Goal: Information Seeking & Learning: Find specific page/section

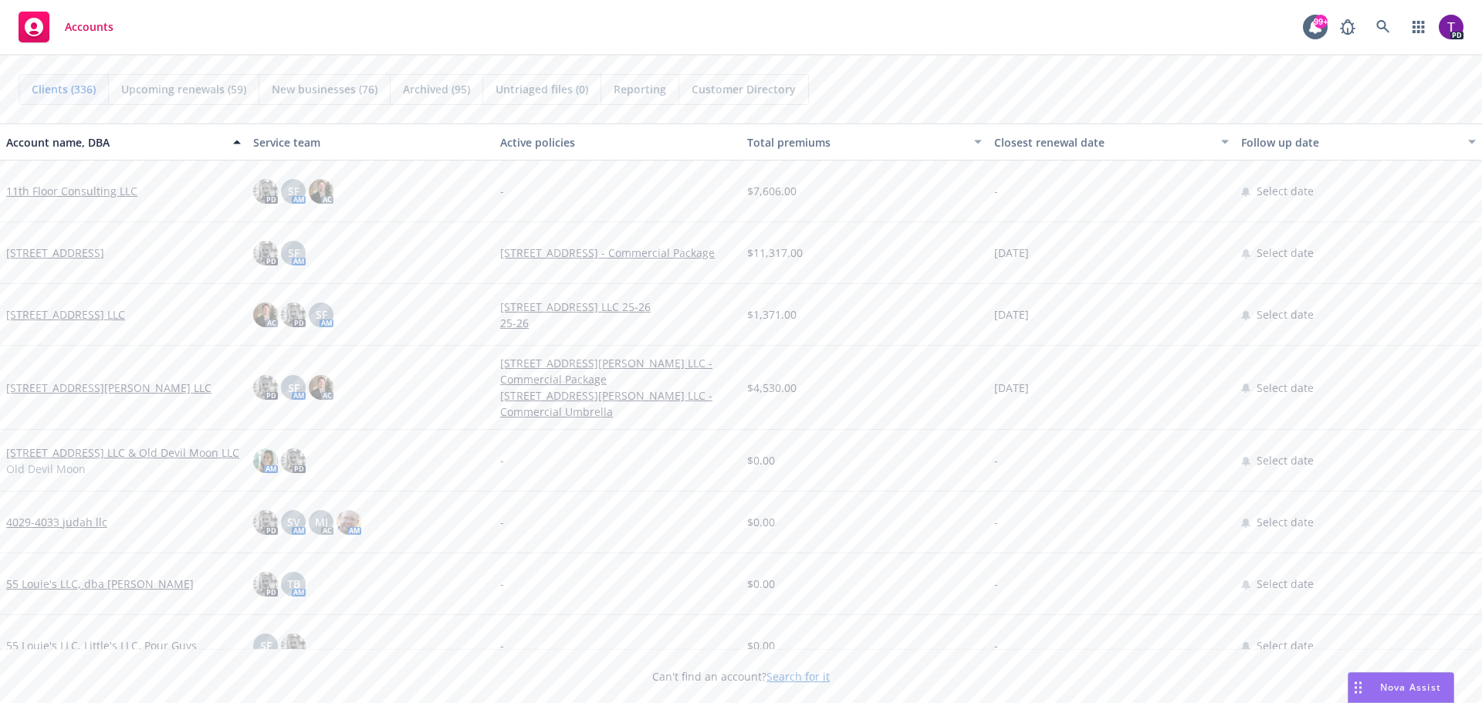
click at [802, 675] on link "Search for it" at bounding box center [798, 676] width 63 height 15
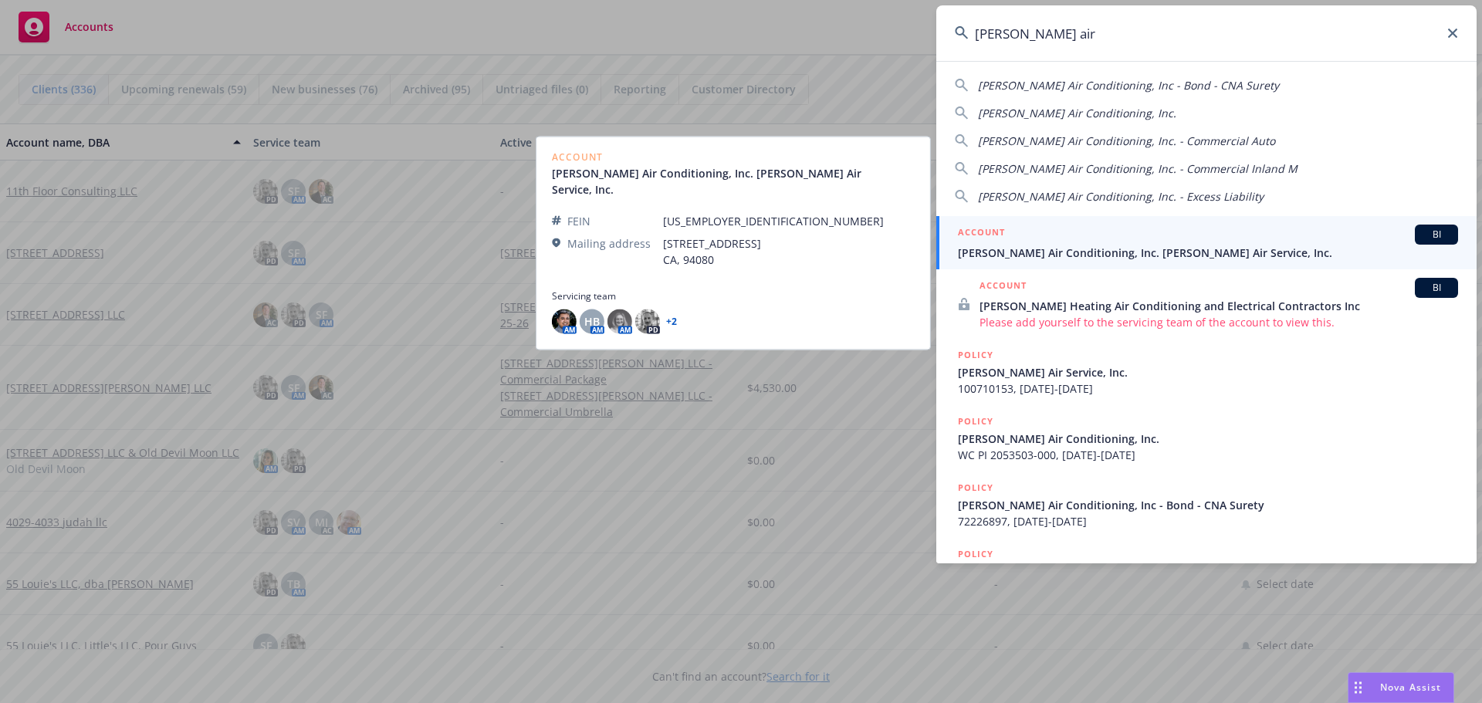
type input "brady air"
click at [1054, 245] on span "[PERSON_NAME] Air Conditioning, Inc. [PERSON_NAME] Air Service, Inc." at bounding box center [1208, 253] width 500 height 16
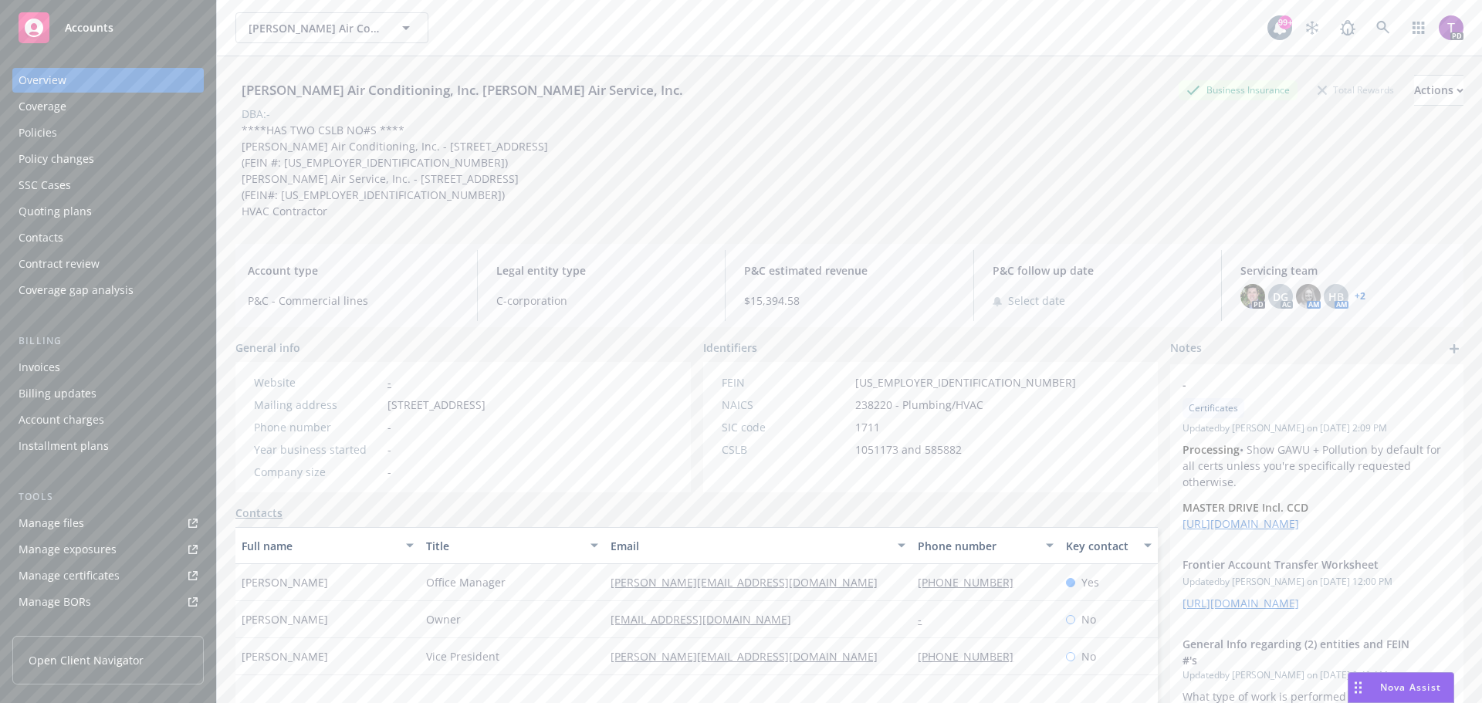
click at [1355, 294] on link "+ 2" at bounding box center [1360, 296] width 11 height 9
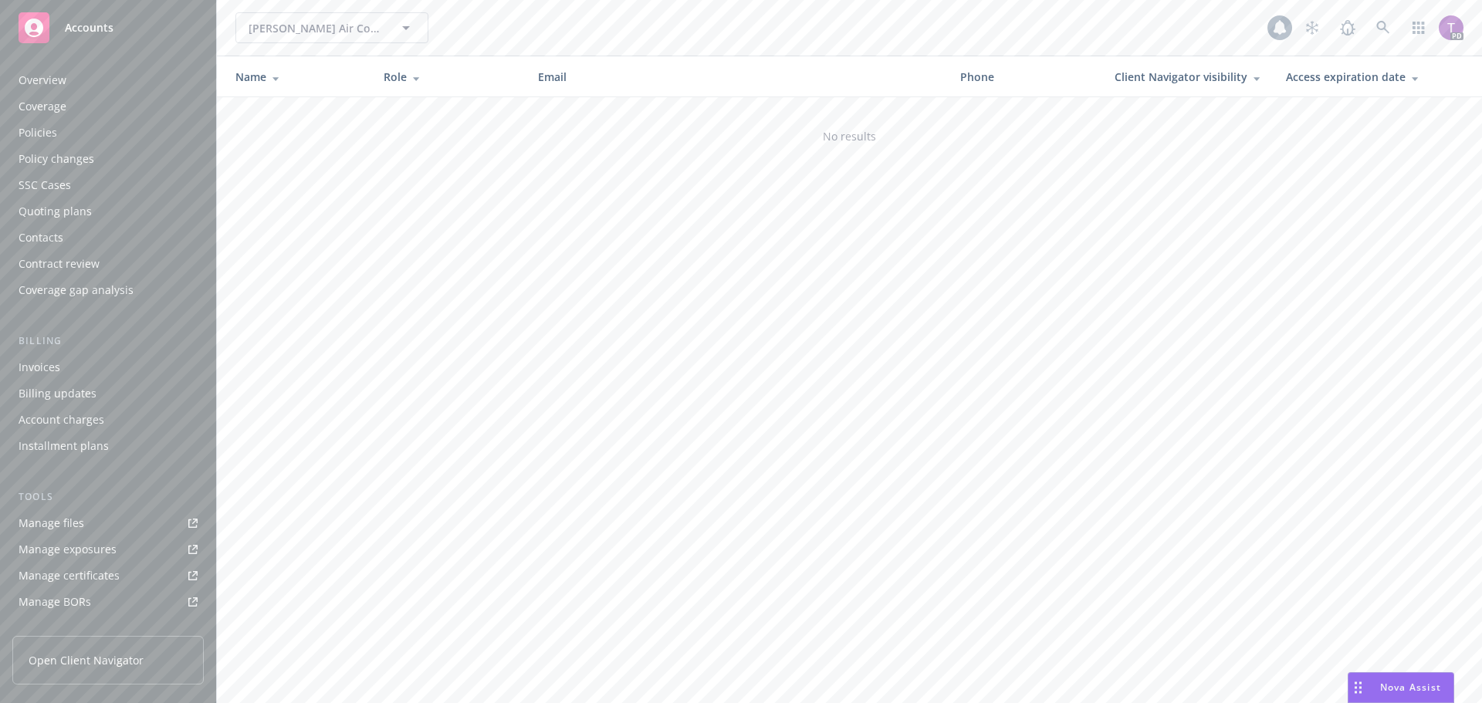
scroll to position [276, 0]
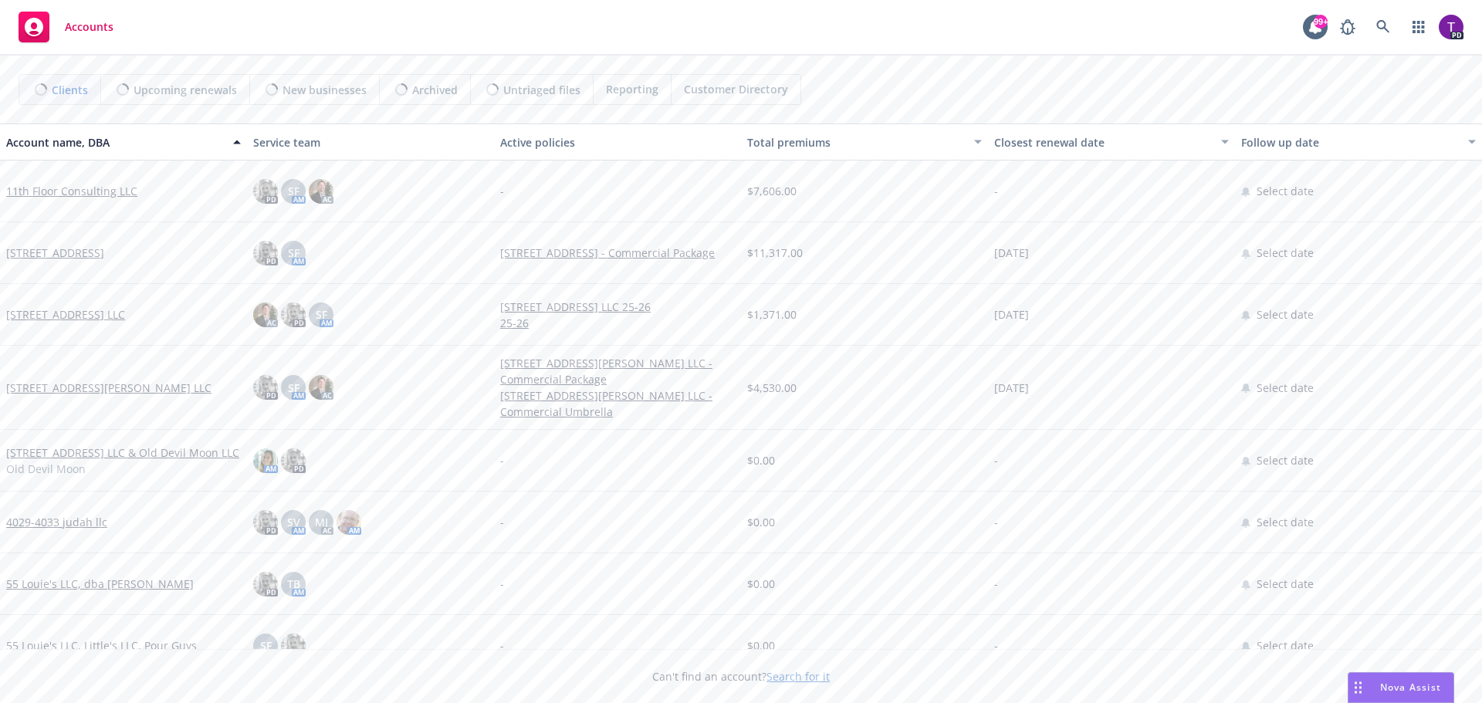
click at [794, 676] on link "Search for it" at bounding box center [798, 676] width 63 height 15
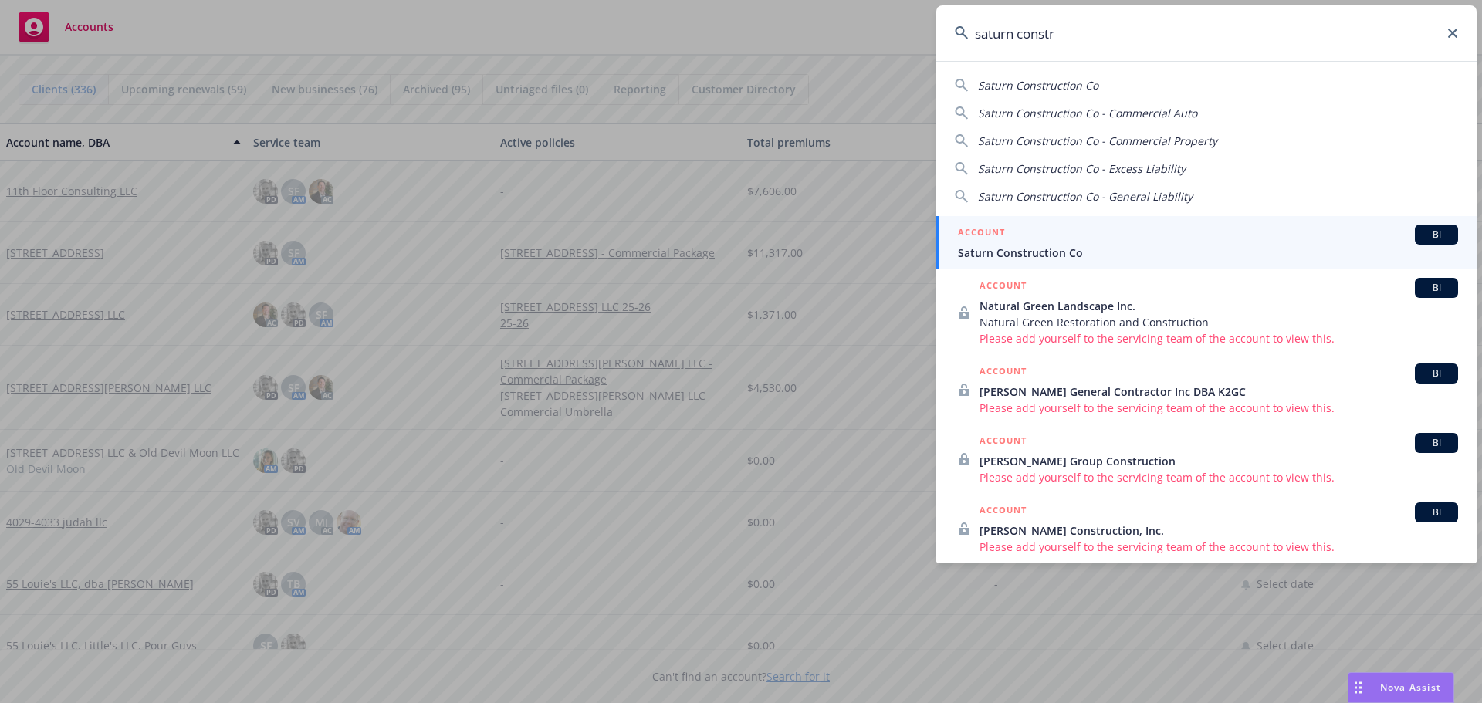
type input "saturn constr"
click at [1090, 237] on div "ACCOUNT BI" at bounding box center [1208, 235] width 500 height 20
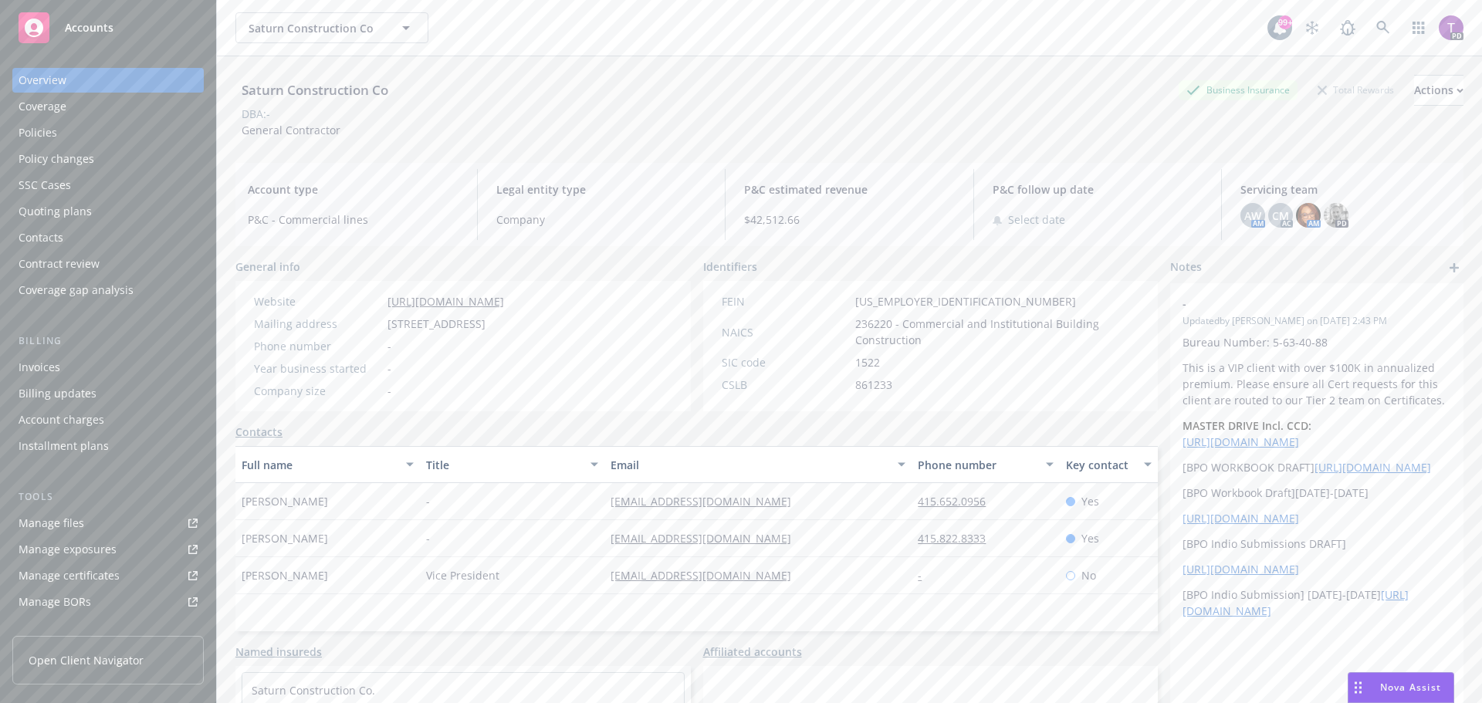
click at [36, 126] on div "Policies" at bounding box center [38, 132] width 39 height 25
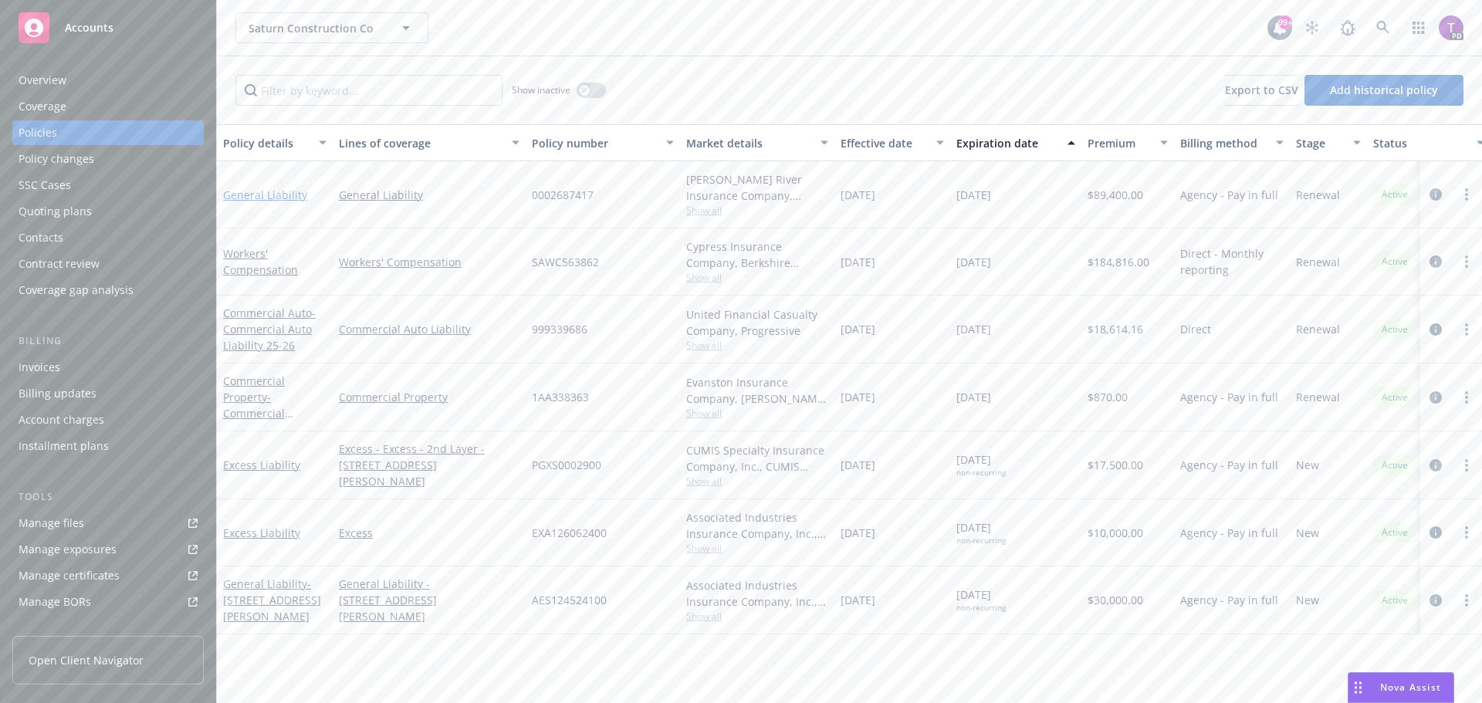
click at [249, 198] on link "General Liability" at bounding box center [265, 195] width 84 height 15
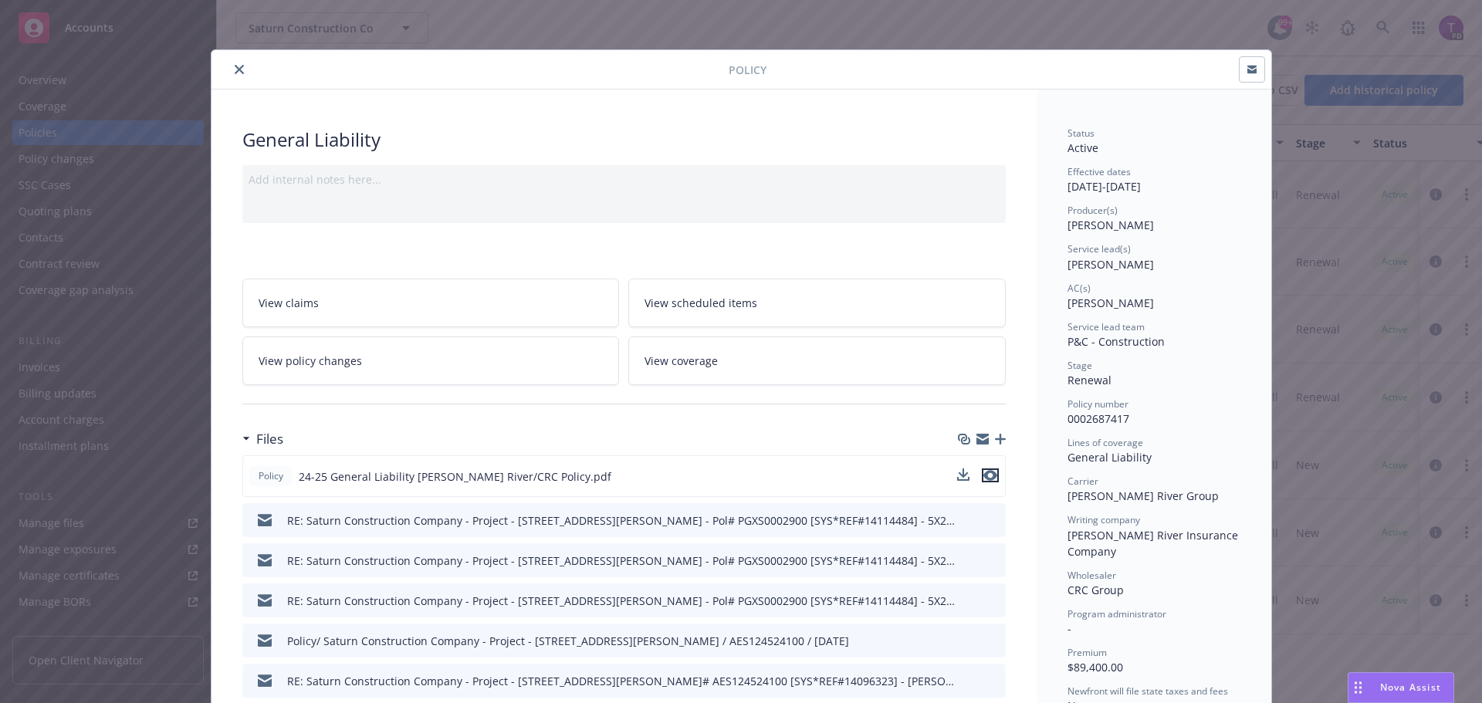
click at [986, 472] on icon "preview file" at bounding box center [991, 475] width 14 height 11
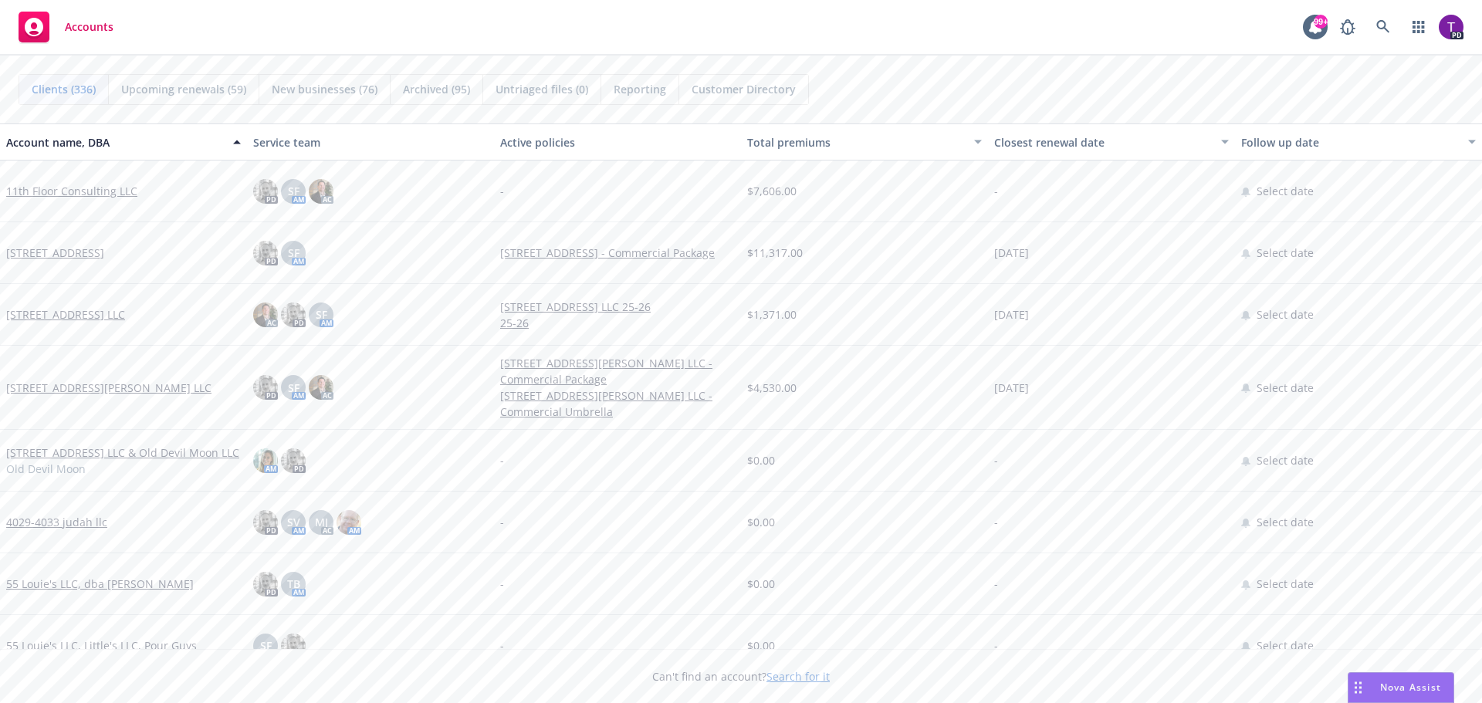
click at [791, 679] on link "Search for it" at bounding box center [798, 676] width 63 height 15
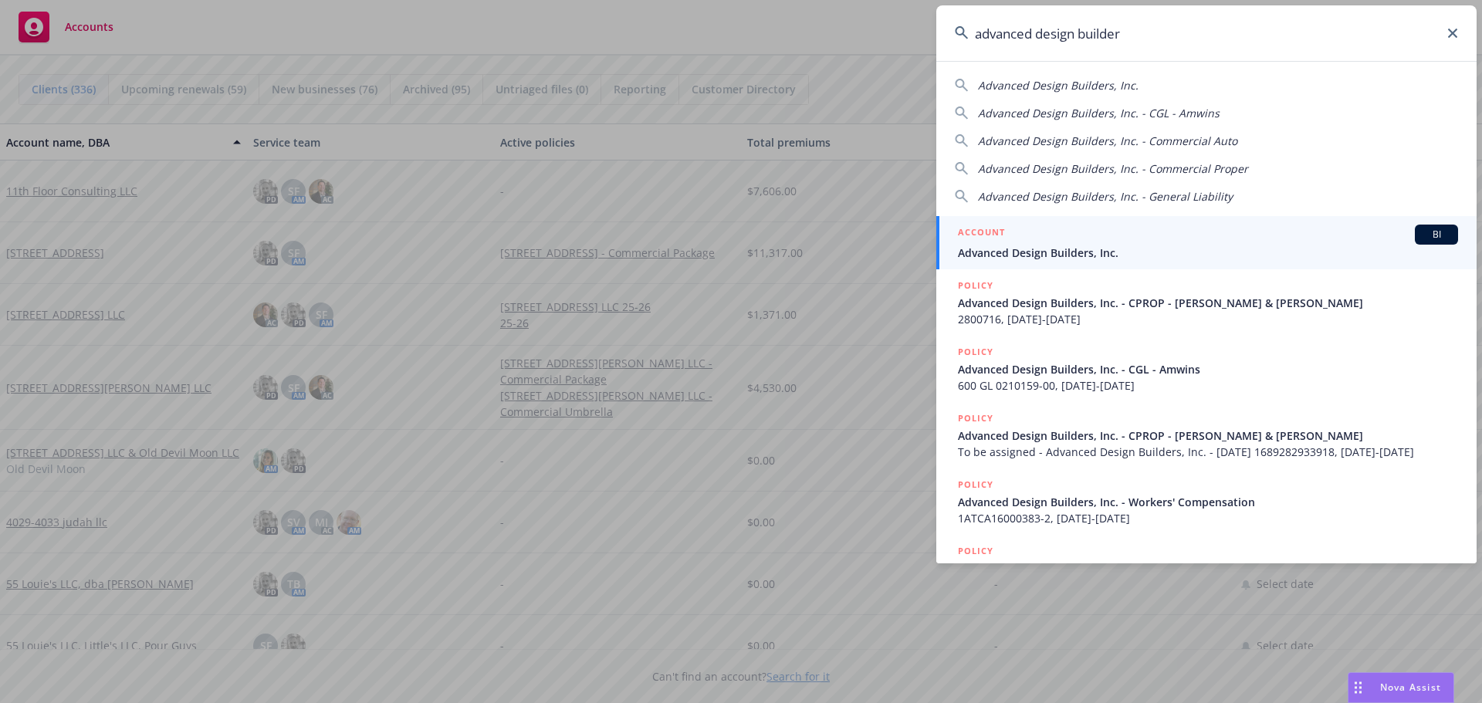
type input "advanced design builder"
click at [1030, 242] on div "ACCOUNT BI" at bounding box center [1208, 235] width 500 height 20
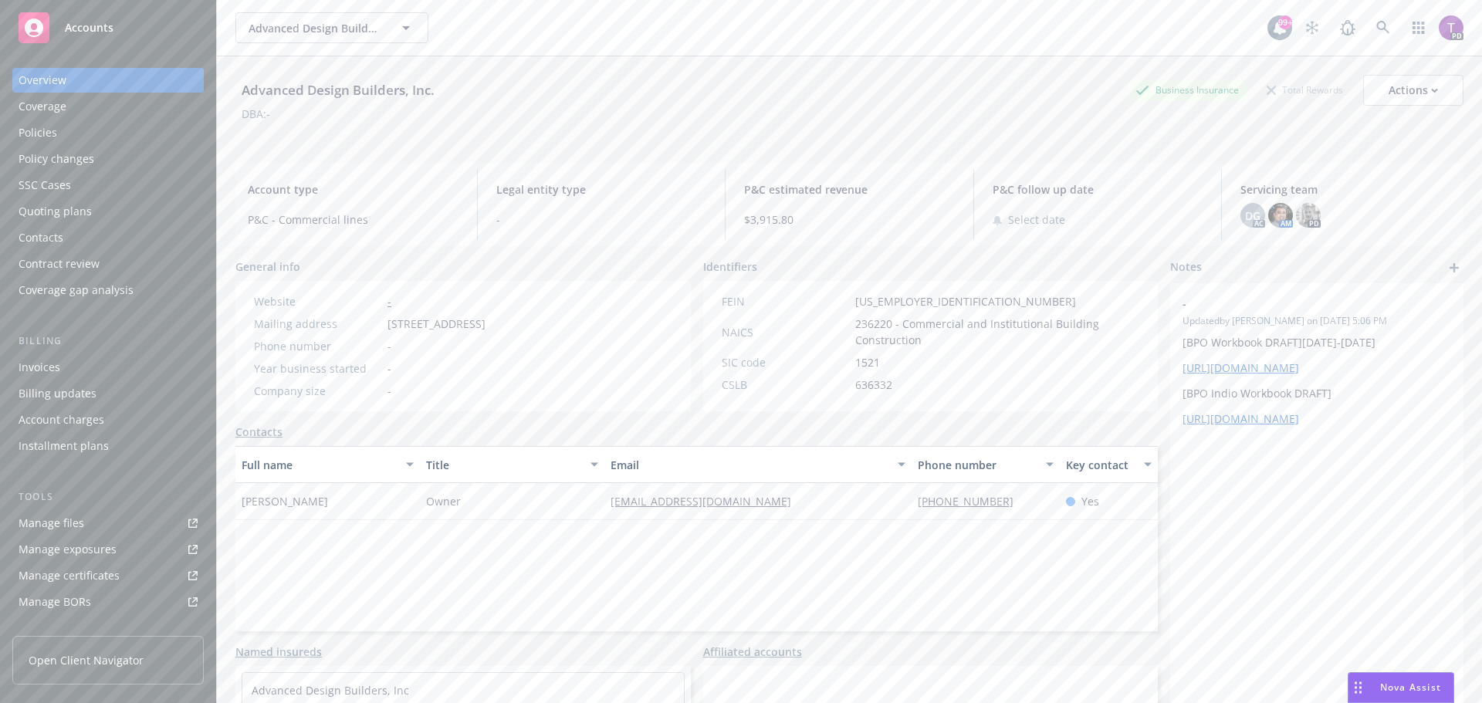
click at [29, 126] on div "Policies" at bounding box center [38, 132] width 39 height 25
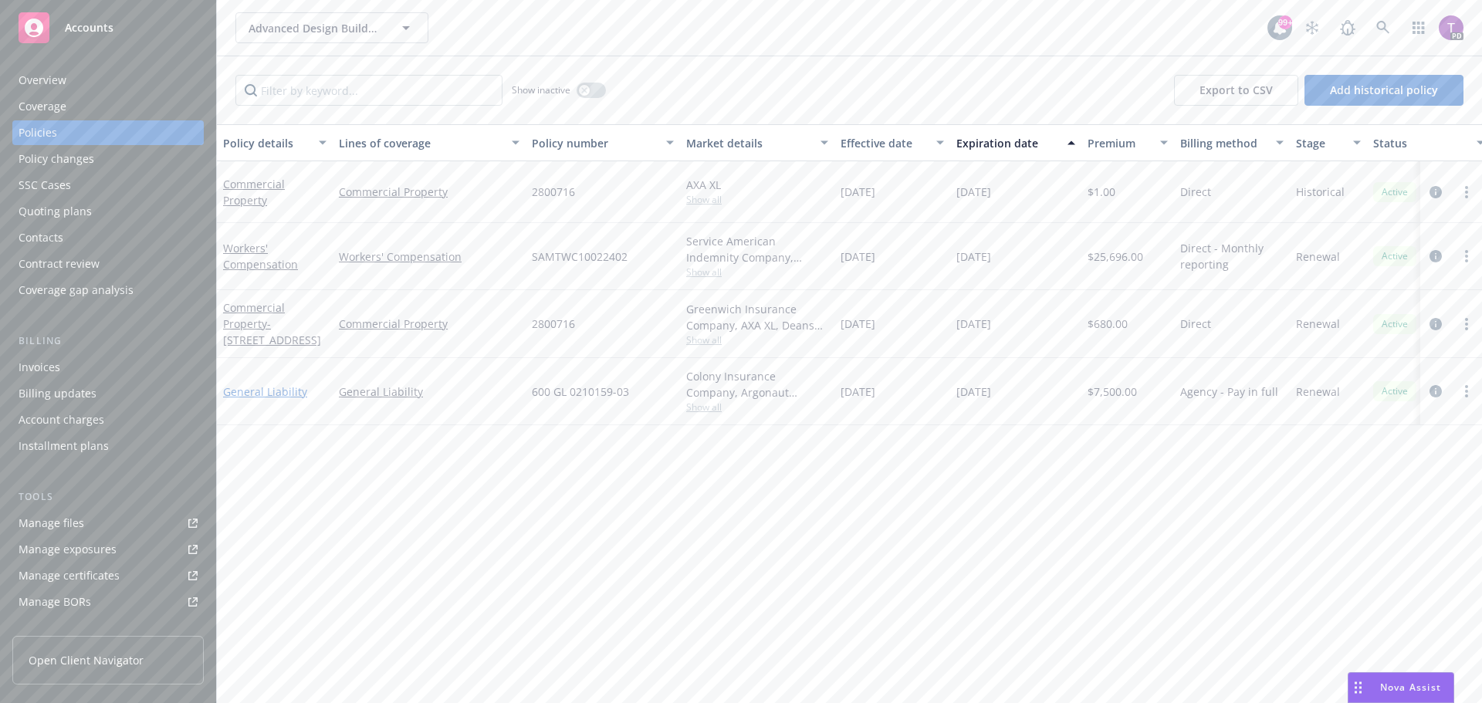
click at [265, 391] on link "General Liability" at bounding box center [265, 391] width 84 height 15
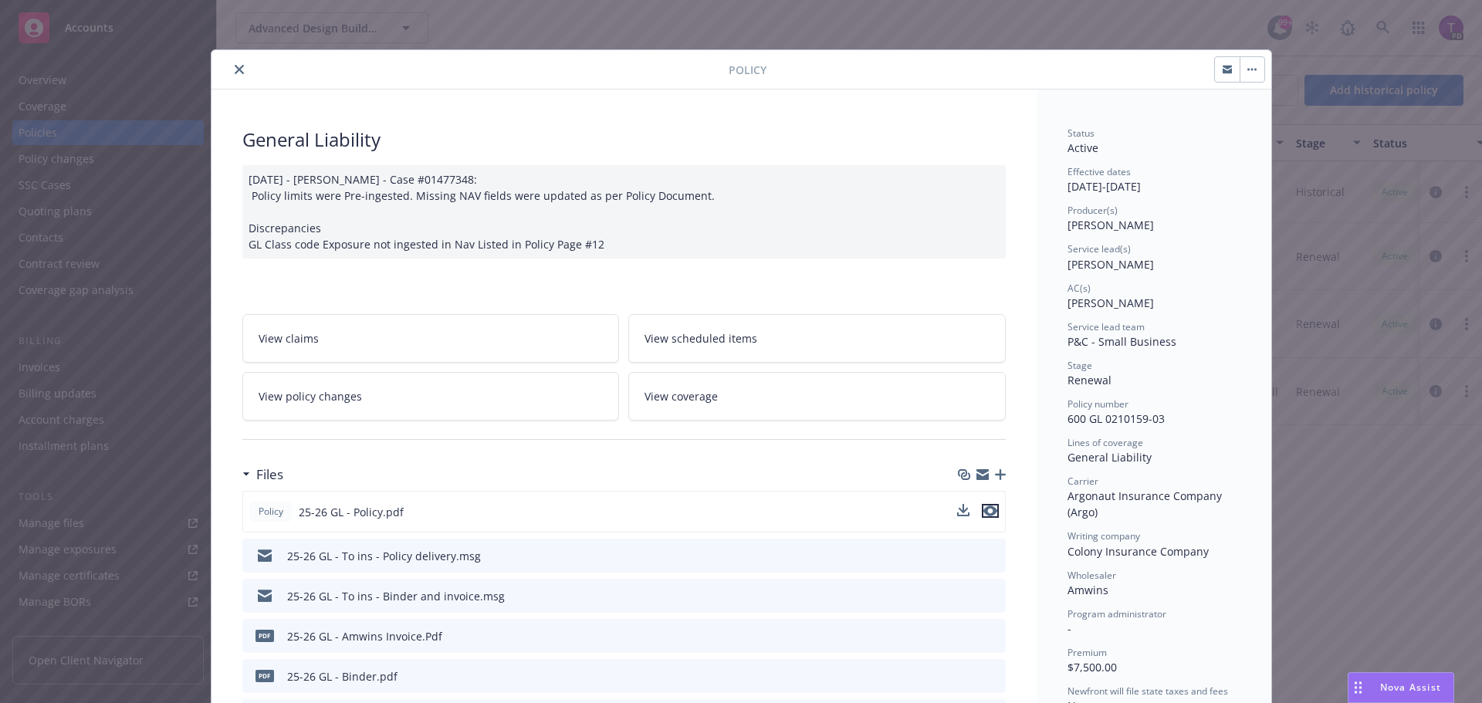
click at [987, 511] on icon "preview file" at bounding box center [991, 511] width 14 height 11
